Goal: Transaction & Acquisition: Purchase product/service

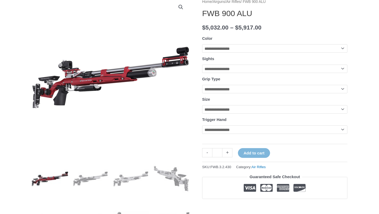
scroll to position [72, 0]
click at [248, 50] on select "**********" at bounding box center [274, 48] width 145 height 8
select select "**********"
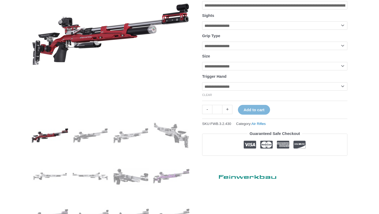
scroll to position [119, 0]
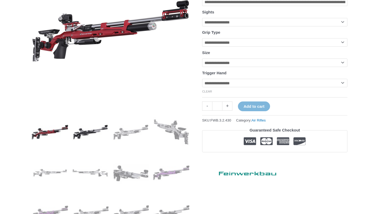
click at [97, 130] on img at bounding box center [90, 132] width 37 height 37
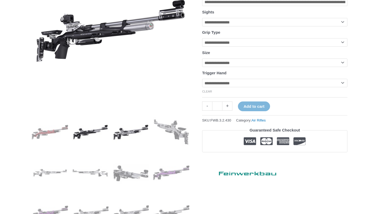
click at [134, 132] on img at bounding box center [131, 132] width 37 height 37
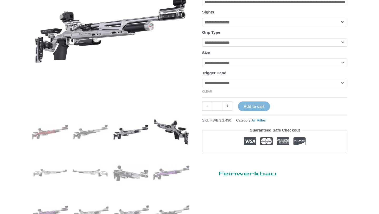
click at [185, 130] on img at bounding box center [171, 132] width 37 height 37
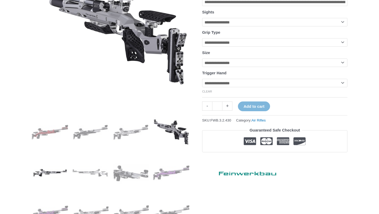
click at [59, 172] on img at bounding box center [50, 172] width 37 height 37
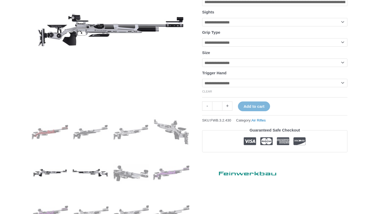
click at [93, 173] on img at bounding box center [90, 172] width 37 height 37
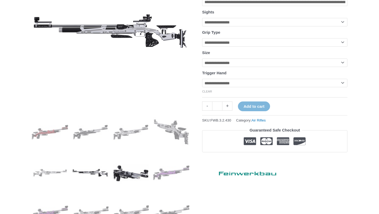
click at [136, 168] on img at bounding box center [131, 172] width 37 height 37
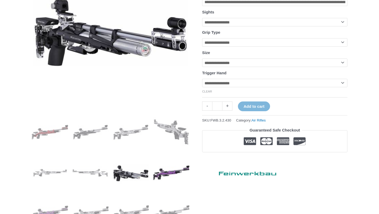
click at [166, 175] on img at bounding box center [171, 172] width 37 height 37
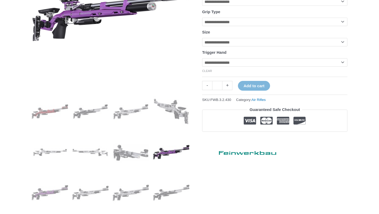
scroll to position [212, 0]
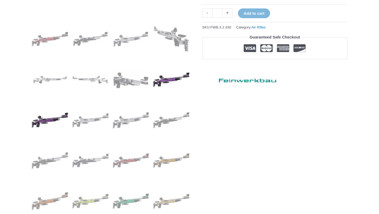
click at [39, 114] on img at bounding box center [50, 120] width 37 height 37
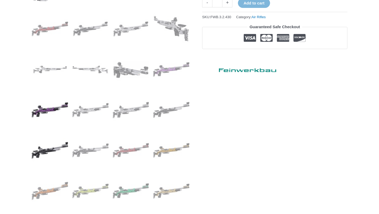
scroll to position [251, 0]
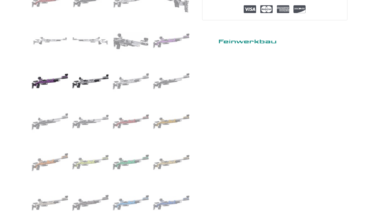
click at [87, 88] on img at bounding box center [90, 81] width 37 height 37
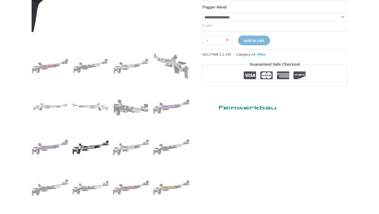
scroll to position [267, 0]
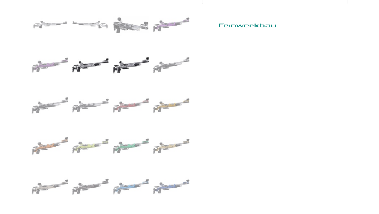
click at [138, 63] on img at bounding box center [131, 65] width 37 height 37
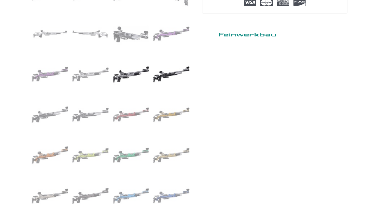
click at [177, 79] on img at bounding box center [171, 74] width 37 height 37
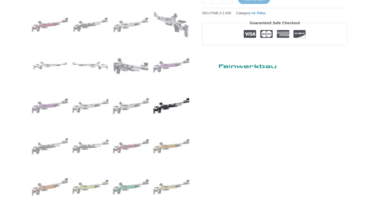
scroll to position [226, 0]
click at [57, 146] on img at bounding box center [50, 146] width 37 height 37
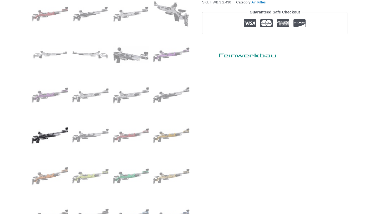
scroll to position [239, 0]
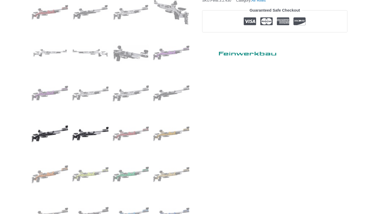
click at [81, 136] on img at bounding box center [90, 133] width 37 height 37
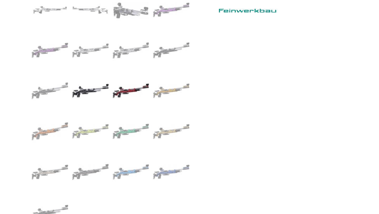
click at [137, 87] on img at bounding box center [131, 90] width 37 height 37
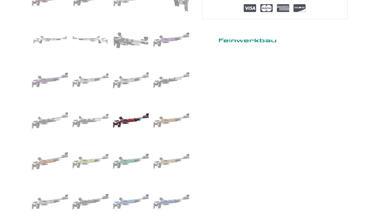
scroll to position [291, 0]
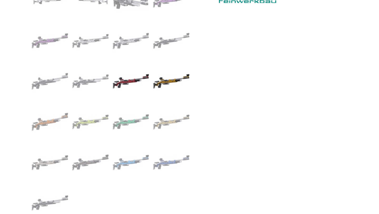
click at [171, 83] on img at bounding box center [171, 81] width 37 height 37
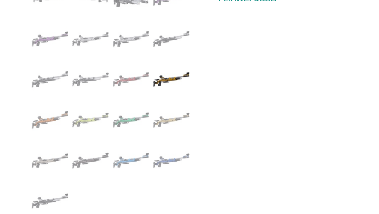
scroll to position [296, 0]
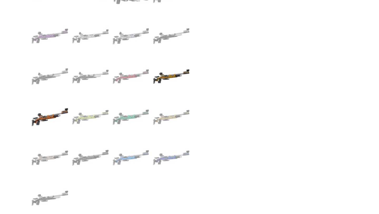
click at [48, 126] on img at bounding box center [50, 117] width 37 height 37
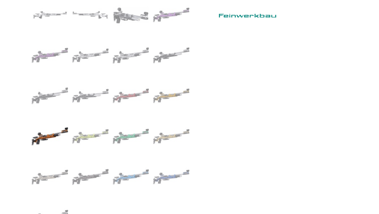
scroll to position [277, 0]
click at [89, 139] on img at bounding box center [90, 136] width 37 height 37
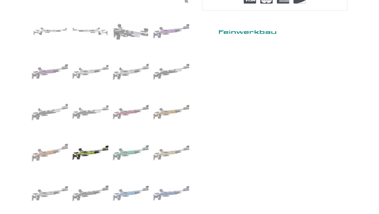
scroll to position [269, 0]
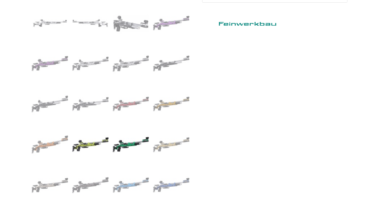
click at [126, 138] on img at bounding box center [131, 144] width 37 height 37
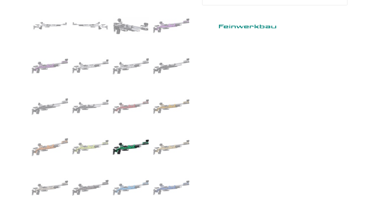
scroll to position [267, 0]
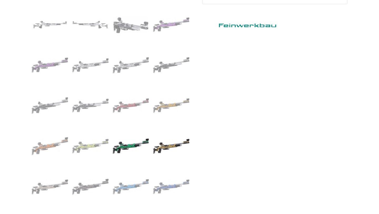
click at [171, 146] on img at bounding box center [171, 146] width 37 height 37
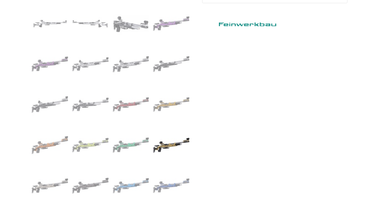
scroll to position [279, 0]
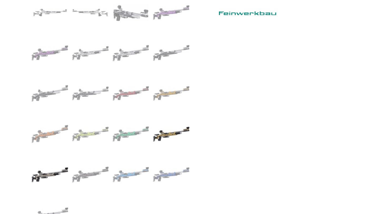
click at [43, 176] on img at bounding box center [50, 174] width 37 height 37
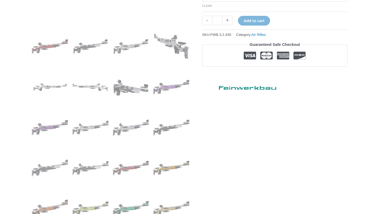
scroll to position [373, 0]
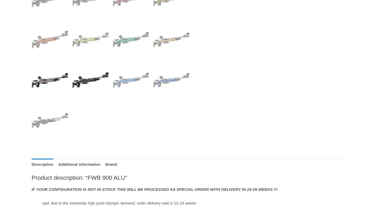
click at [94, 79] on img at bounding box center [90, 80] width 37 height 37
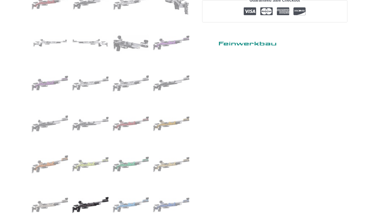
scroll to position [309, 0]
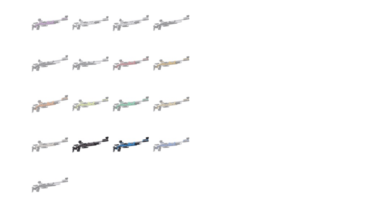
click at [132, 142] on img at bounding box center [131, 144] width 37 height 37
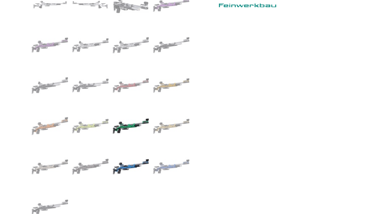
scroll to position [301, 0]
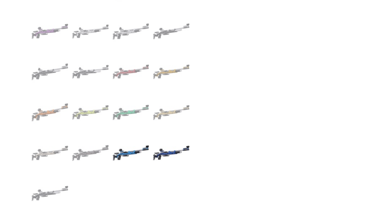
click at [175, 143] on img at bounding box center [171, 152] width 37 height 37
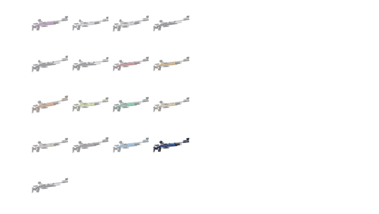
scroll to position [443, 0]
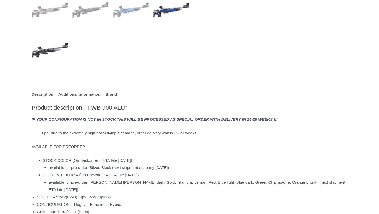
click at [49, 43] on img at bounding box center [50, 50] width 37 height 37
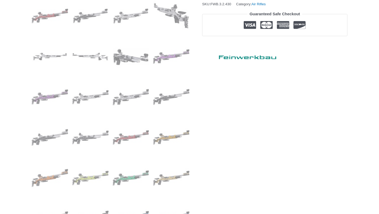
scroll to position [238, 0]
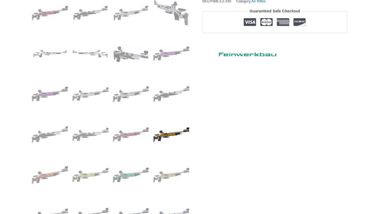
click at [172, 138] on img at bounding box center [171, 134] width 37 height 37
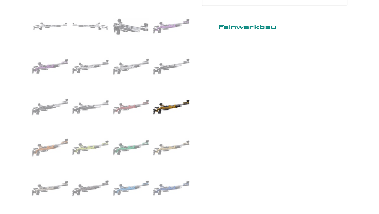
scroll to position [270, 0]
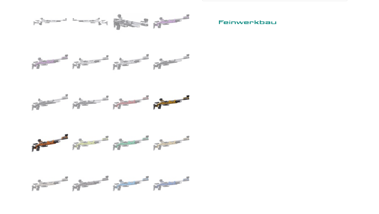
click at [52, 140] on img at bounding box center [50, 142] width 37 height 37
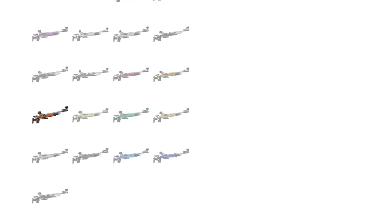
scroll to position [298, 0]
click at [84, 120] on img at bounding box center [90, 115] width 37 height 37
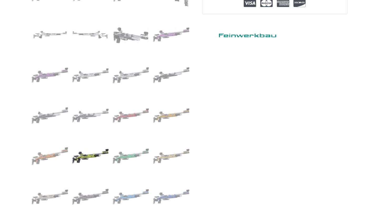
scroll to position [268, 0]
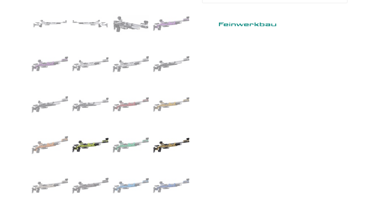
click at [166, 146] on img at bounding box center [171, 145] width 37 height 37
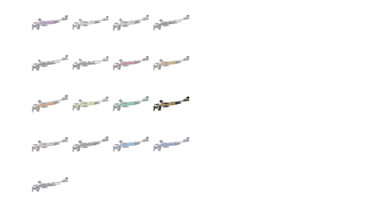
scroll to position [309, 0]
click at [164, 69] on img at bounding box center [171, 63] width 37 height 37
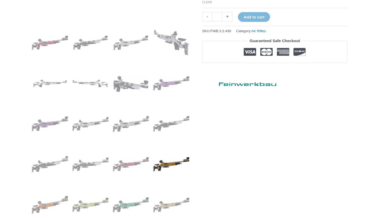
scroll to position [213, 0]
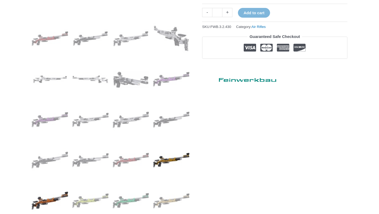
click at [35, 200] on img at bounding box center [50, 200] width 37 height 37
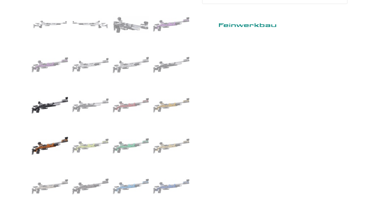
scroll to position [285, 0]
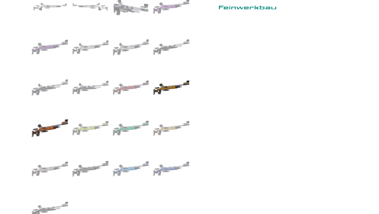
click at [170, 91] on img at bounding box center [171, 87] width 37 height 37
click at [93, 130] on img at bounding box center [90, 128] width 37 height 37
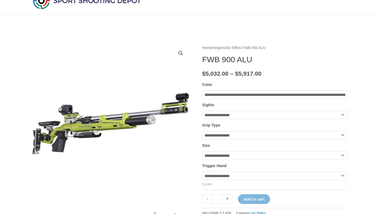
scroll to position [0, 0]
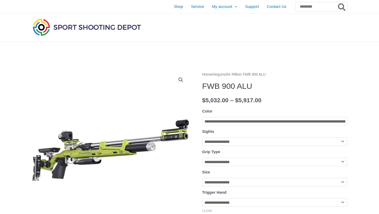
click at [280, 121] on select "**********" at bounding box center [274, 121] width 145 height 8
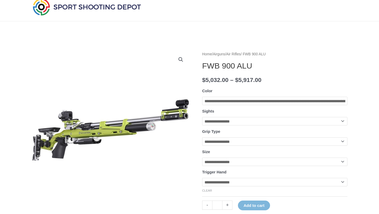
scroll to position [22, 0]
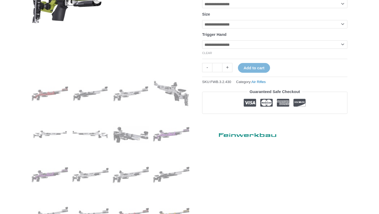
scroll to position [355, 0]
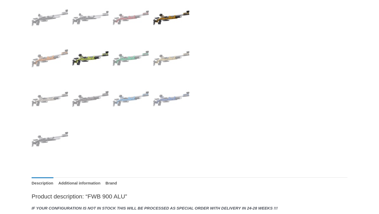
click at [171, 25] on img at bounding box center [171, 17] width 37 height 37
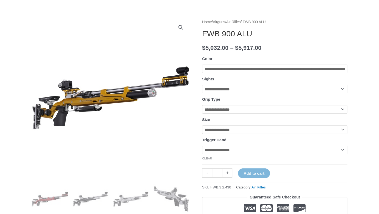
scroll to position [53, 0]
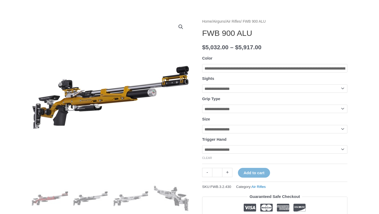
click at [265, 72] on select "**********" at bounding box center [274, 68] width 145 height 8
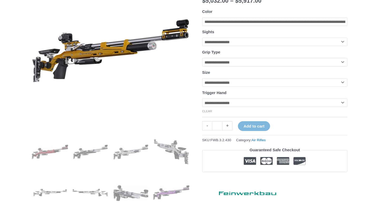
scroll to position [90, 0]
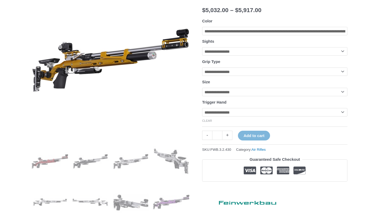
click at [261, 55] on select "**********" at bounding box center [274, 51] width 145 height 8
click at [253, 93] on select "**********" at bounding box center [274, 92] width 145 height 8
click at [249, 94] on select "**********" at bounding box center [274, 92] width 145 height 8
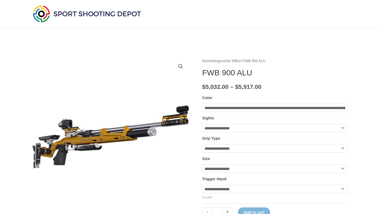
scroll to position [13, 0]
click at [258, 105] on select "**********" at bounding box center [274, 108] width 145 height 8
